Goal: Navigation & Orientation: Understand site structure

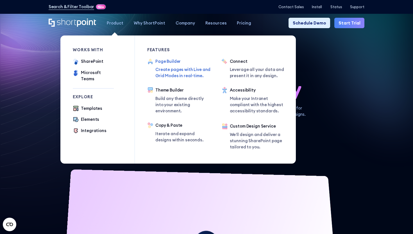
click at [159, 61] on div "Page Builder" at bounding box center [183, 61] width 56 height 6
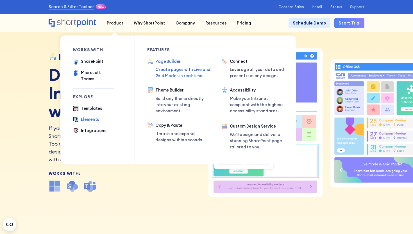
click at [92, 116] on div "Elements" at bounding box center [90, 119] width 18 height 6
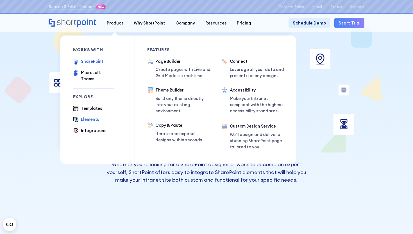
click at [91, 59] on div "SharePoint" at bounding box center [92, 61] width 22 height 6
